Goal: Task Accomplishment & Management: Use online tool/utility

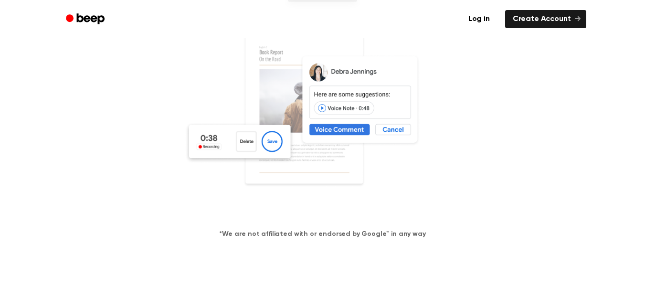
scroll to position [121, 0]
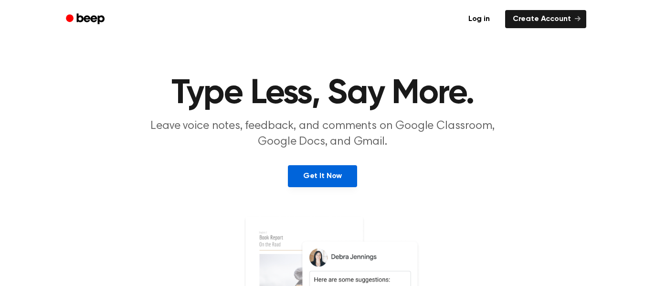
click at [324, 174] on link "Get It Now" at bounding box center [322, 176] width 69 height 22
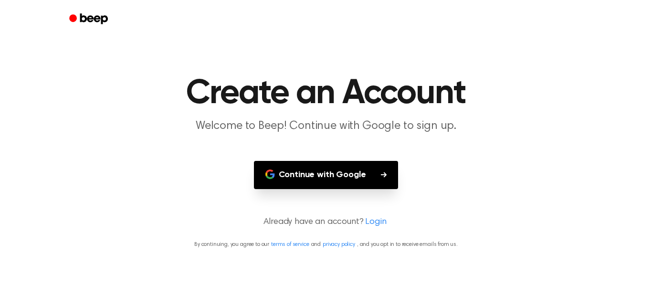
click at [323, 172] on button "Continue with Google" at bounding box center [326, 175] width 145 height 28
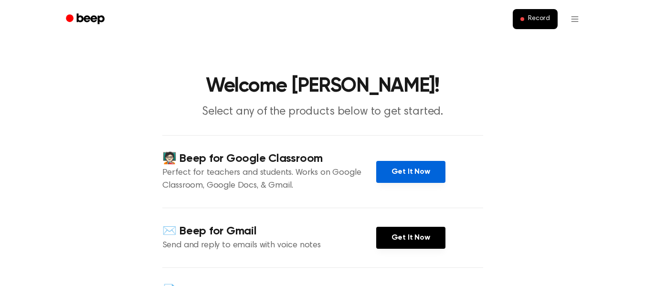
click at [385, 166] on link "Get It Now" at bounding box center [410, 172] width 69 height 22
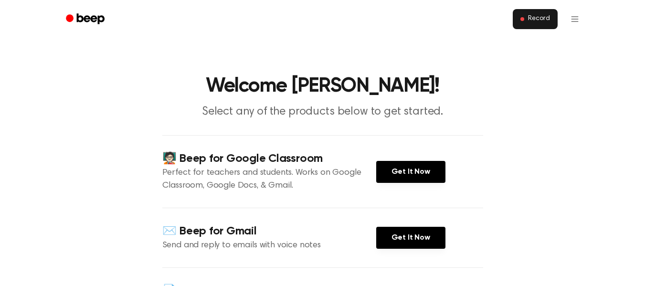
click at [545, 18] on span "Record" at bounding box center [538, 19] width 21 height 9
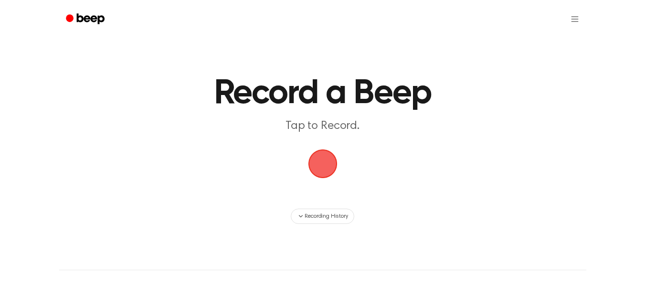
click at [318, 156] on span "button" at bounding box center [322, 164] width 48 height 48
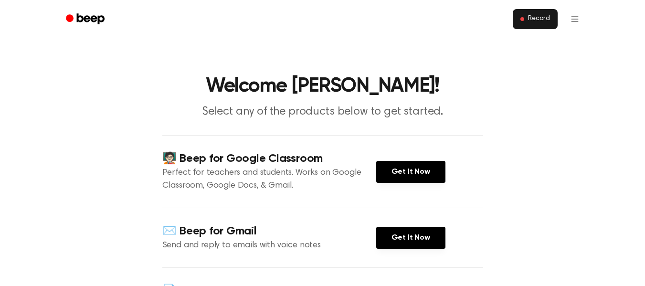
click at [520, 25] on button "Record" at bounding box center [534, 19] width 44 height 20
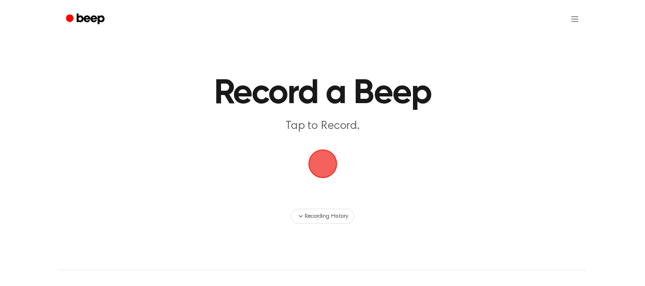
click at [324, 155] on span "button" at bounding box center [321, 163] width 35 height 35
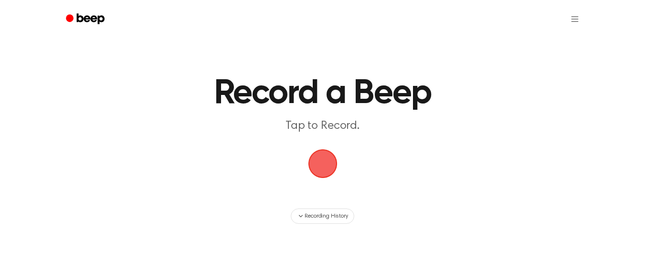
click at [260, 40] on main "Record a Beep Tap to Record. Recording History" at bounding box center [322, 112] width 645 height 224
click at [322, 156] on span "button" at bounding box center [322, 163] width 41 height 41
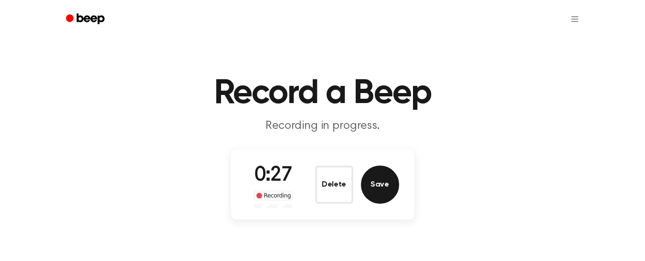
click at [377, 178] on button "Save" at bounding box center [380, 185] width 38 height 38
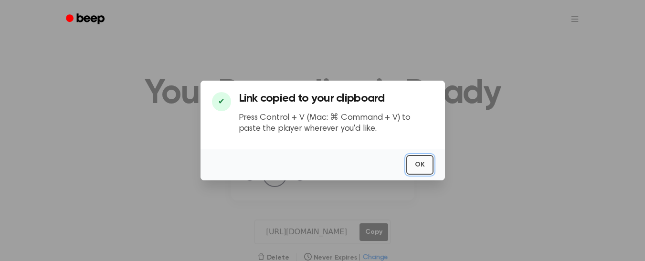
click at [428, 159] on button "OK" at bounding box center [419, 165] width 27 height 20
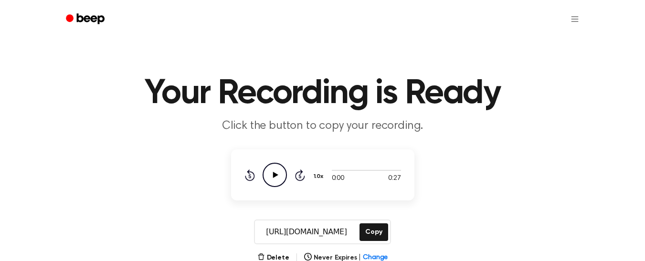
click at [270, 173] on icon "Play Audio" at bounding box center [274, 175] width 24 height 24
click at [377, 228] on button "Copy" at bounding box center [373, 232] width 28 height 18
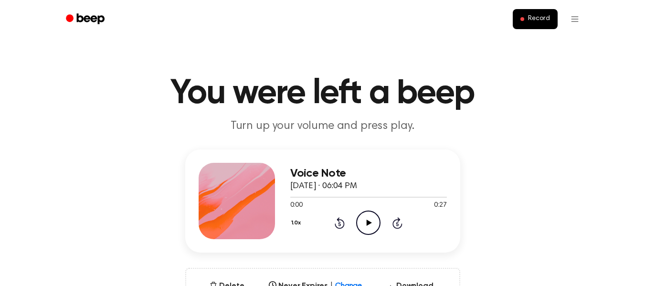
click at [371, 220] on icon "Play Audio" at bounding box center [368, 222] width 24 height 24
click at [376, 225] on icon "Pause Audio" at bounding box center [368, 222] width 24 height 24
